Goal: Task Accomplishment & Management: Manage account settings

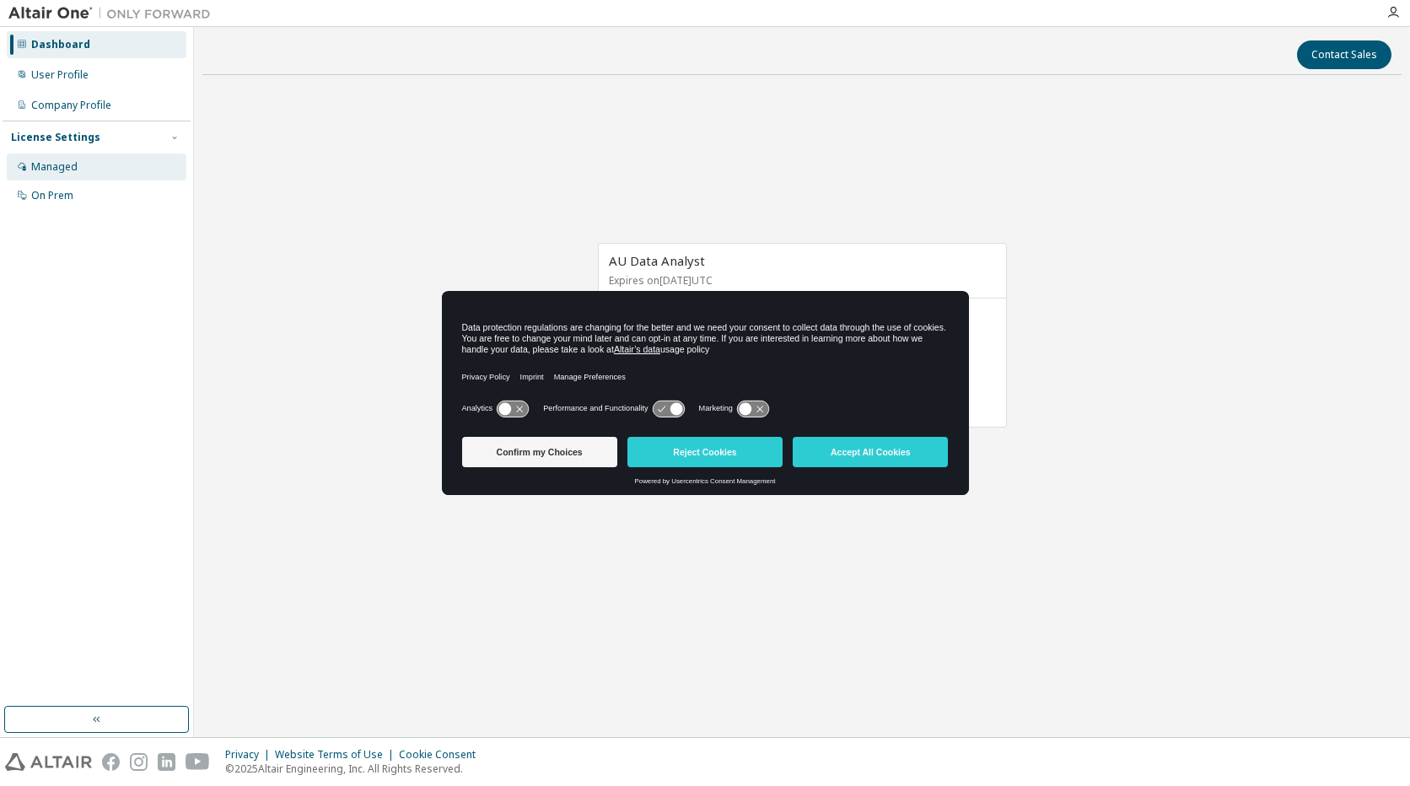
click at [46, 167] on div "Managed" at bounding box center [54, 166] width 46 height 13
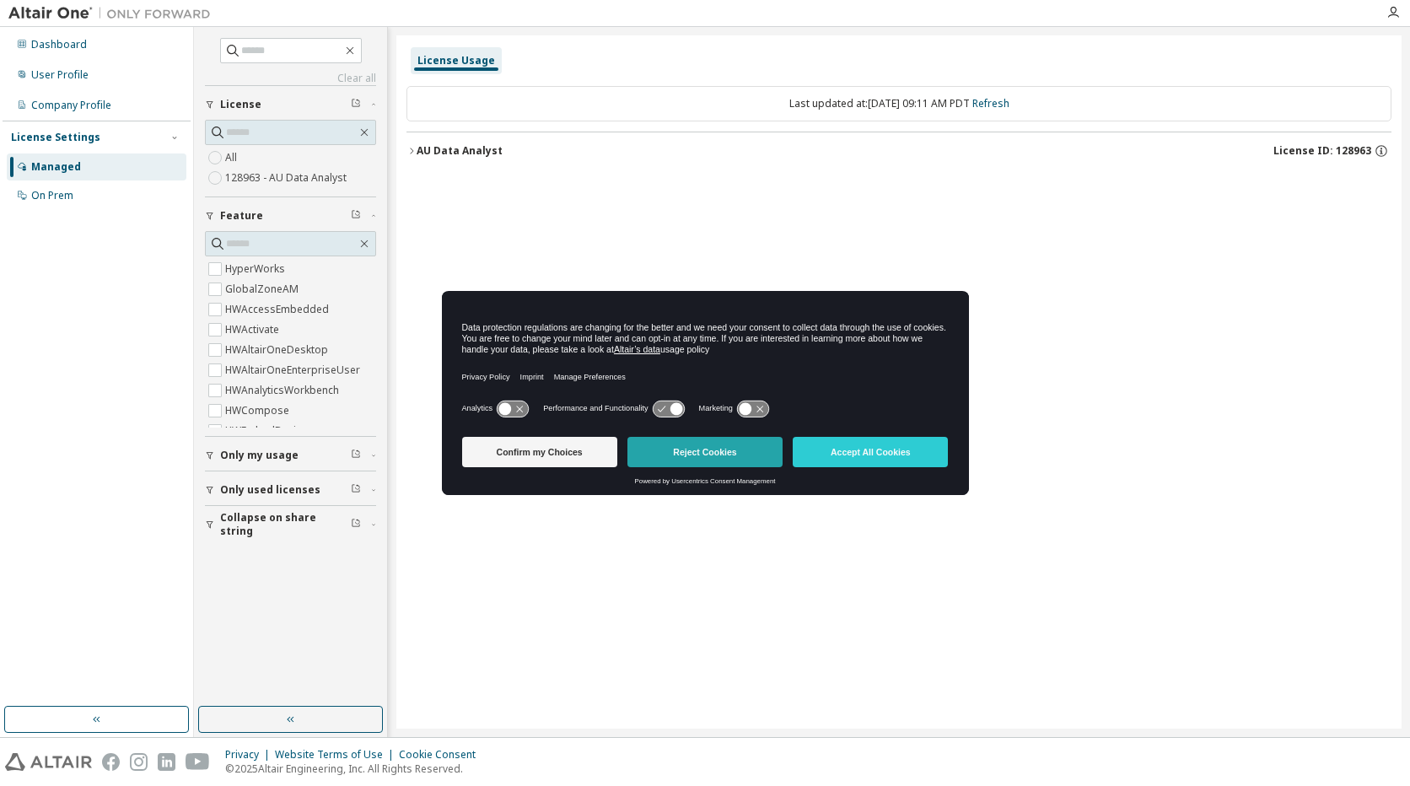
click at [727, 451] on button "Reject Cookies" at bounding box center [705, 452] width 155 height 30
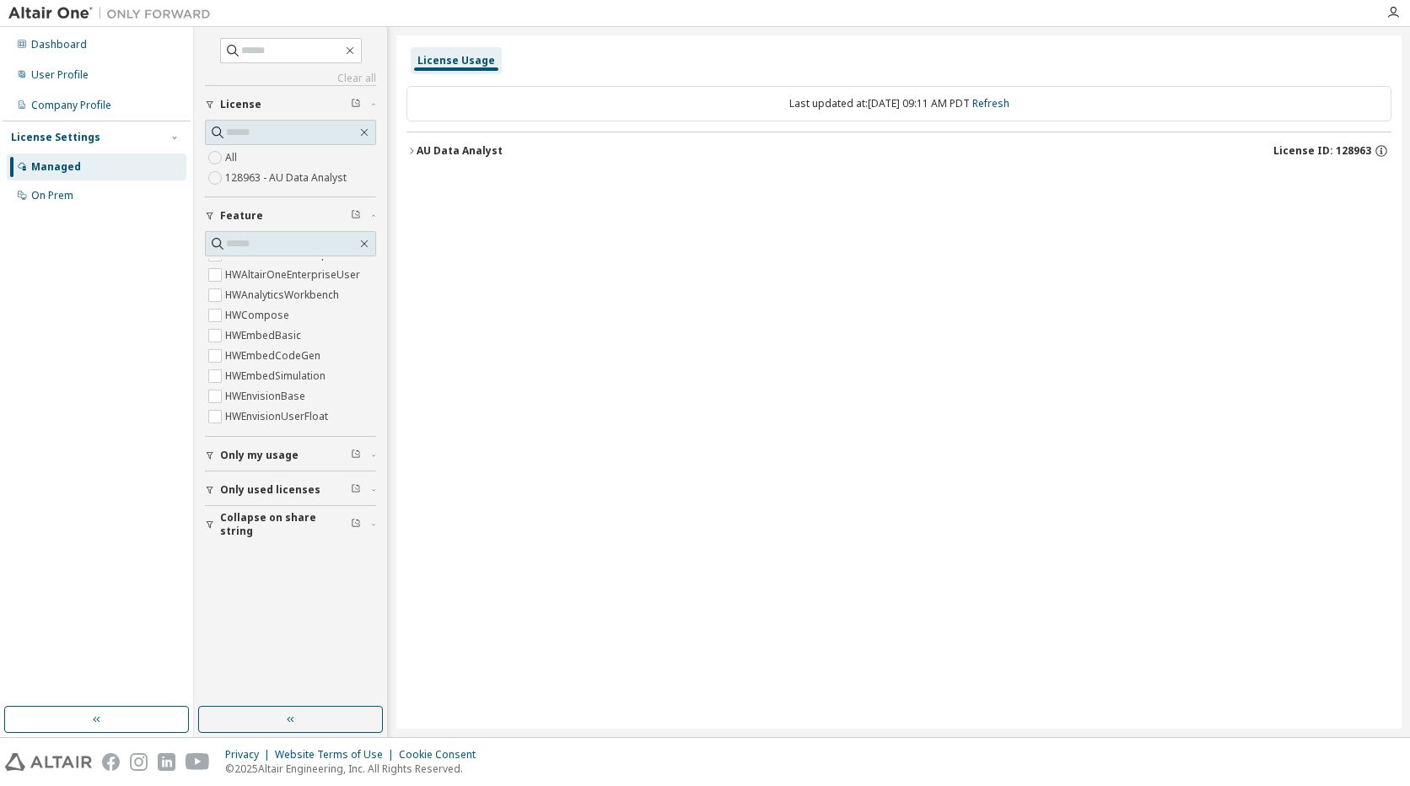
scroll to position [127, 0]
click at [100, 205] on div "On Prem" at bounding box center [97, 195] width 180 height 27
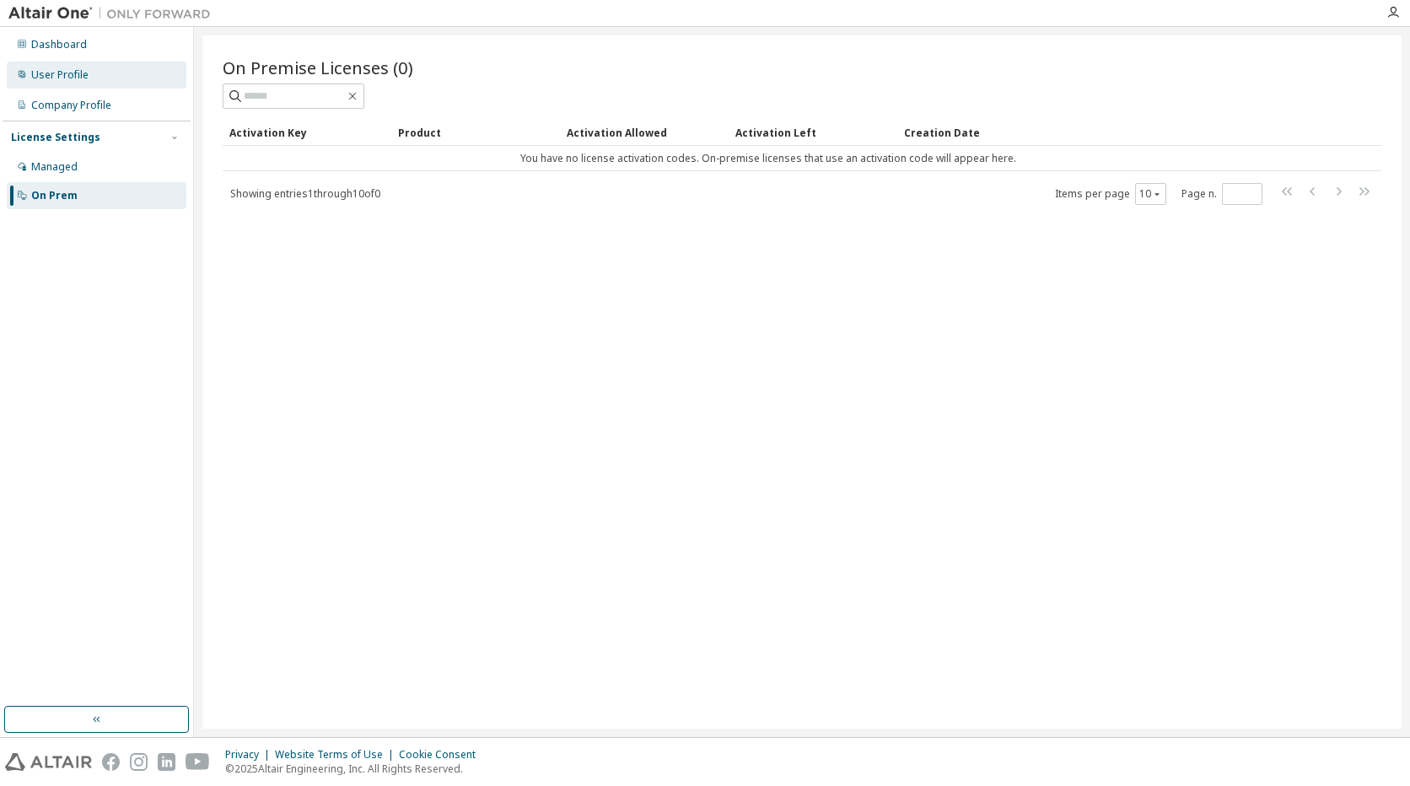
click at [99, 80] on div "User Profile" at bounding box center [97, 75] width 180 height 27
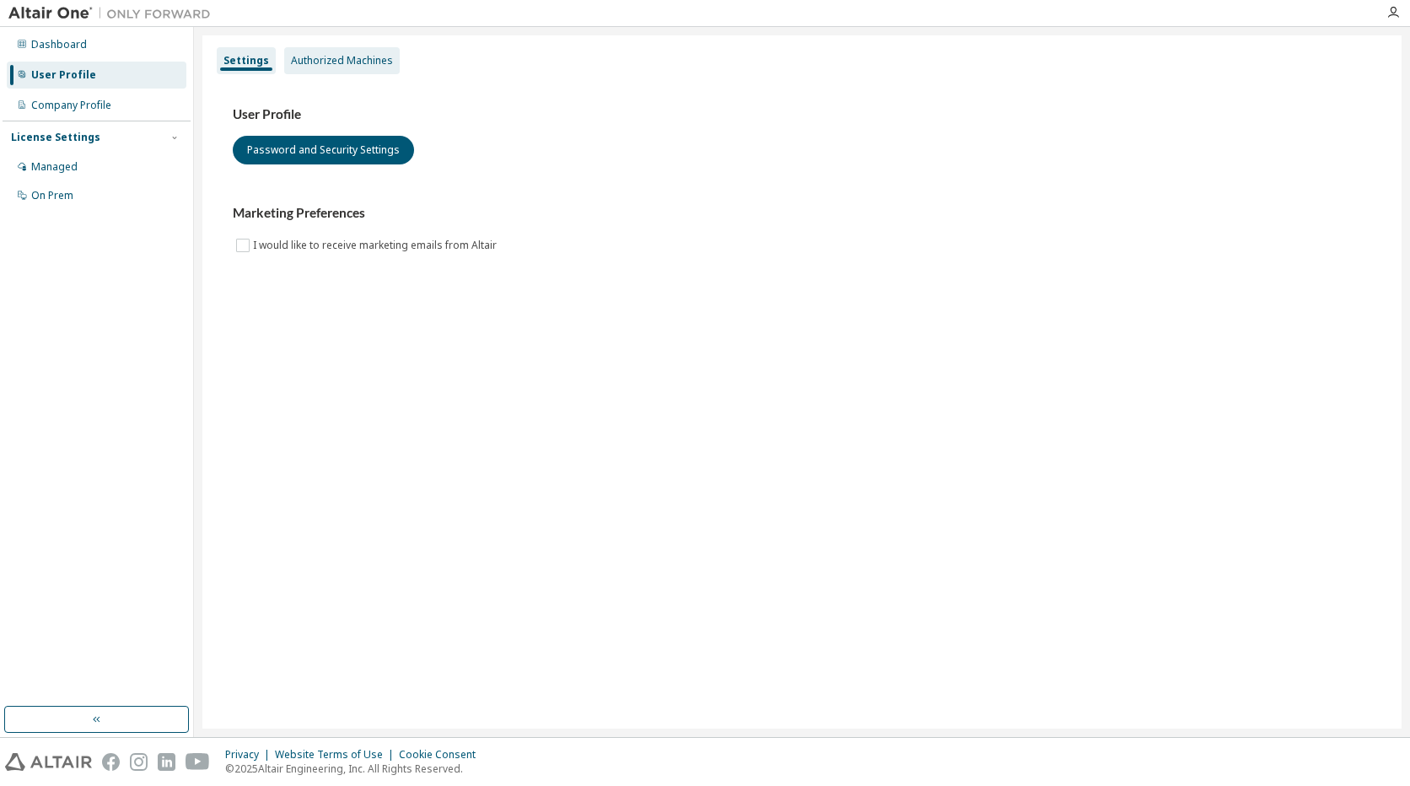
click at [325, 59] on div "Authorized Machines" at bounding box center [342, 60] width 102 height 13
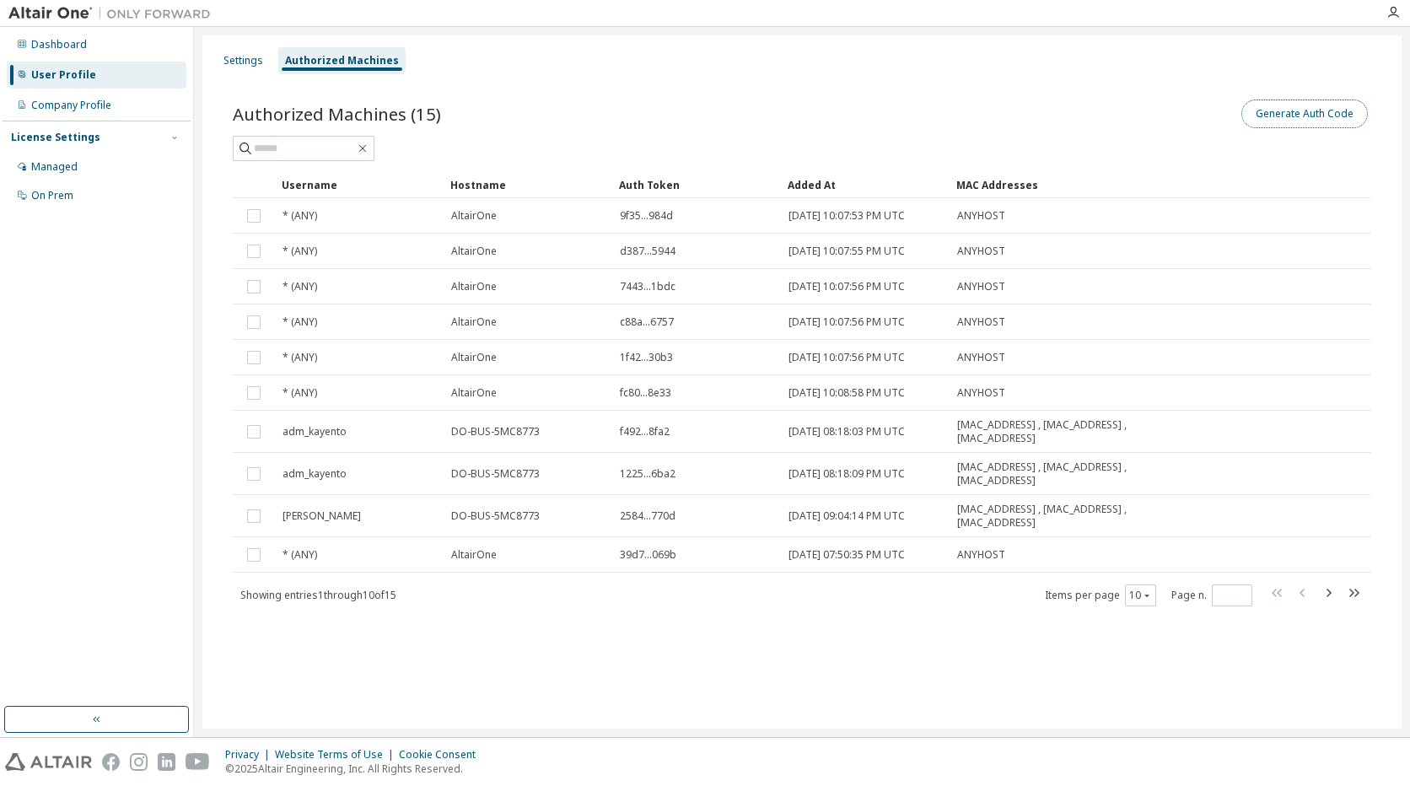
click at [1313, 113] on button "Generate Auth Code" at bounding box center [1305, 114] width 127 height 29
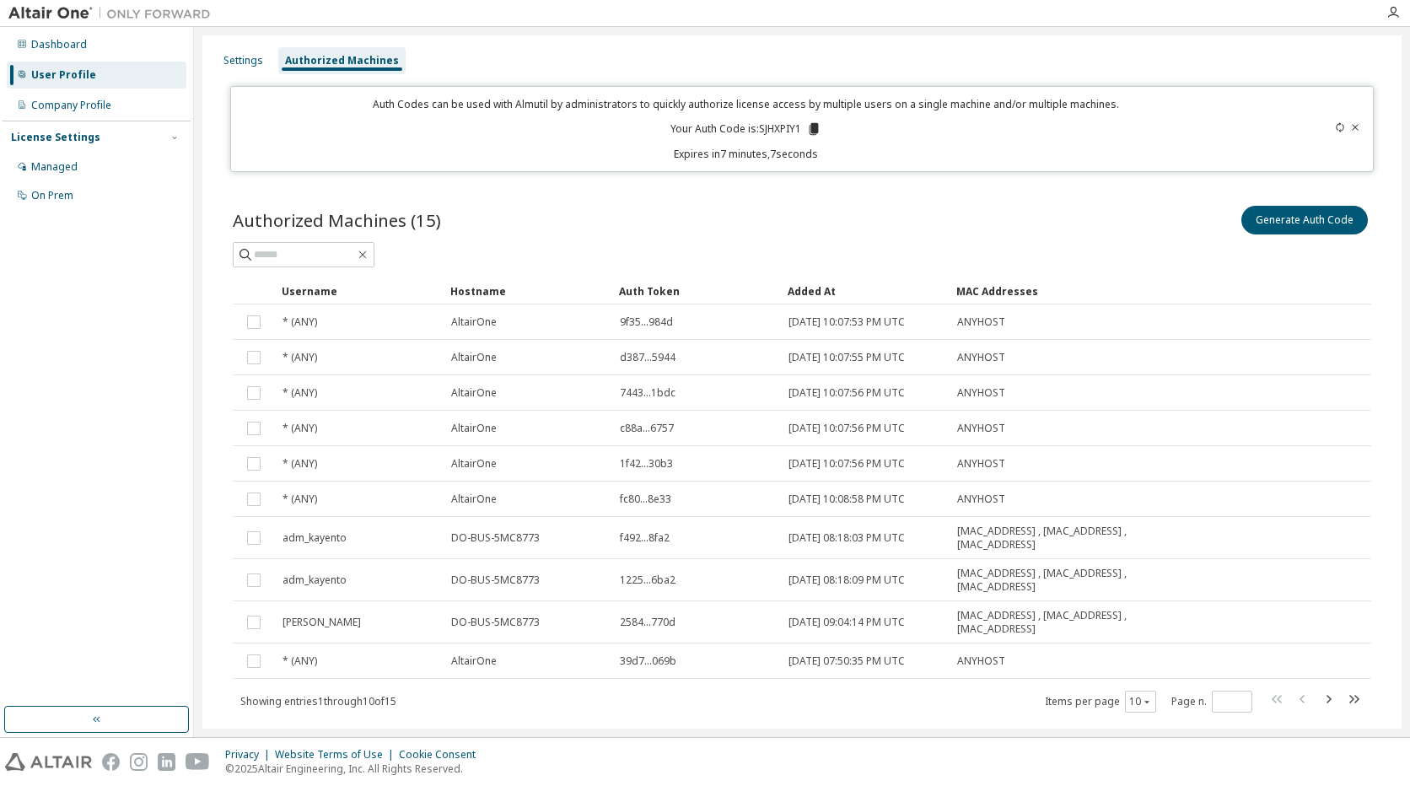
click at [905, 81] on div "Settings Authorized Machines Auth Codes can be used with Almutil by administrat…" at bounding box center [801, 401] width 1199 height 732
click at [810, 129] on icon at bounding box center [814, 129] width 9 height 12
click at [1097, 51] on div "Settings Authorized Machines" at bounding box center [802, 61] width 1179 height 30
click at [810, 130] on icon at bounding box center [814, 129] width 9 height 12
